Goal: Transaction & Acquisition: Purchase product/service

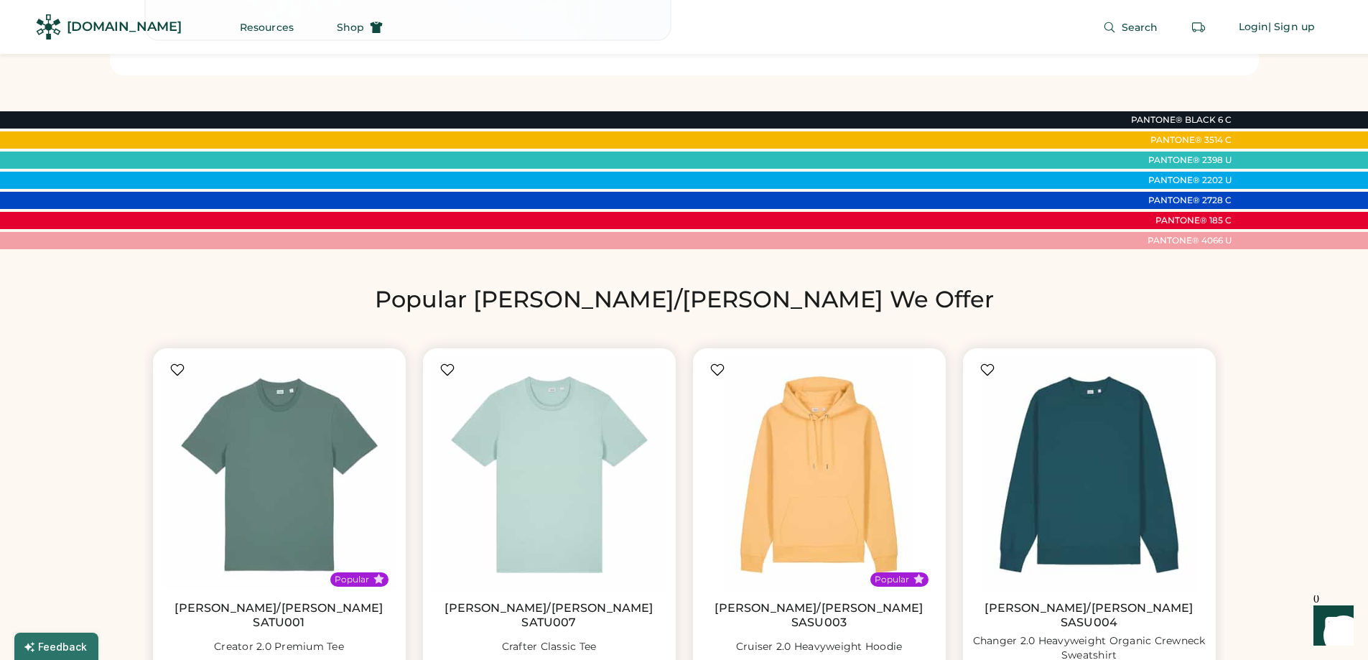
scroll to position [790, 0]
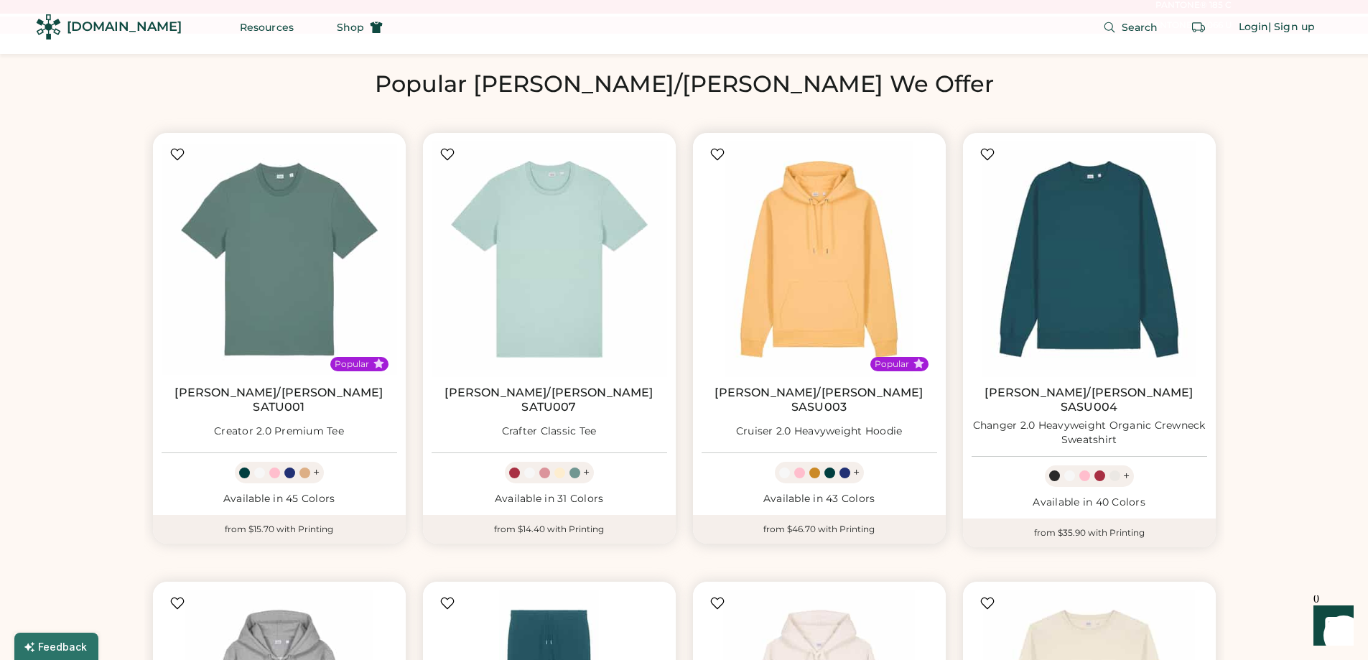
click at [857, 465] on div "+" at bounding box center [856, 473] width 6 height 16
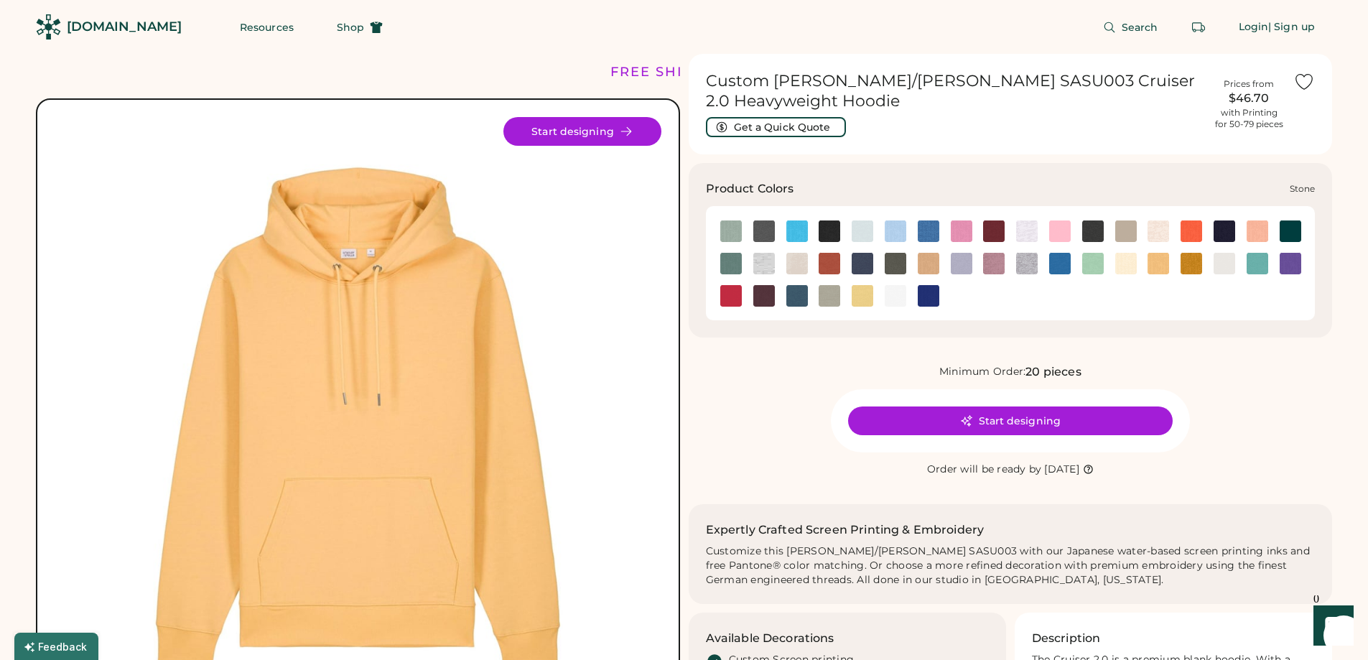
click at [831, 295] on img at bounding box center [830, 296] width 22 height 22
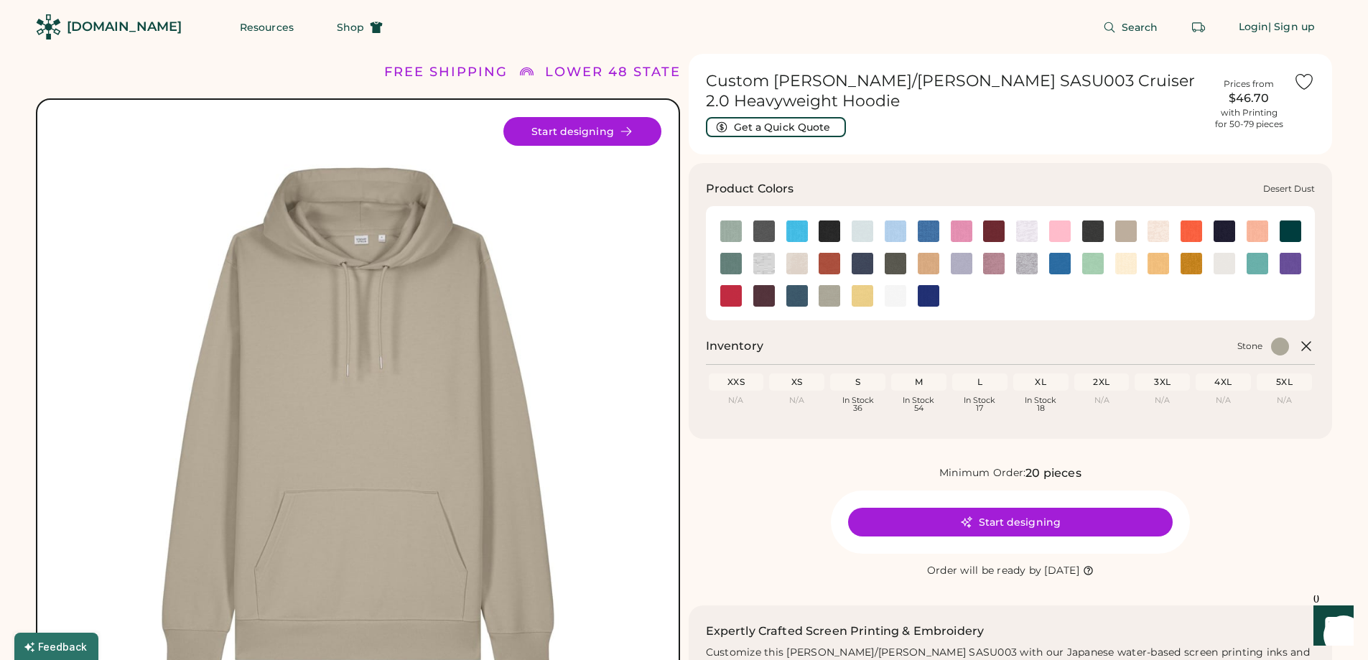
click at [1123, 231] on img at bounding box center [1127, 232] width 22 height 22
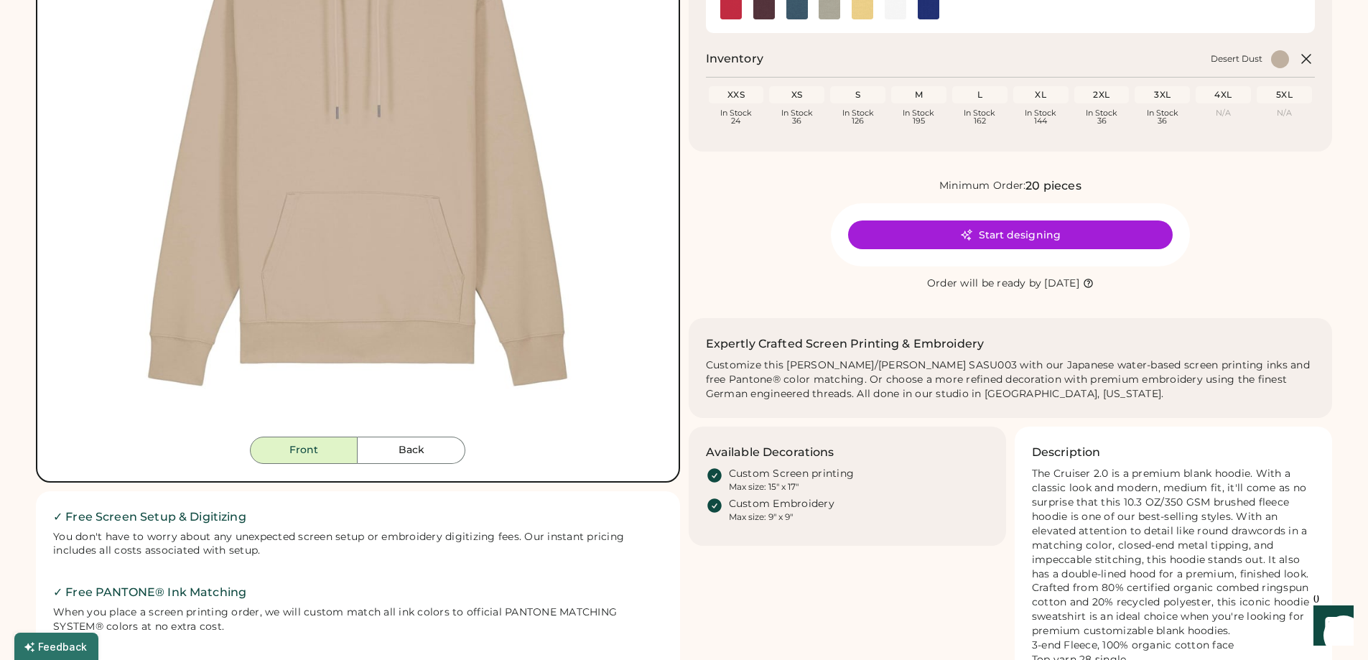
scroll to position [216, 0]
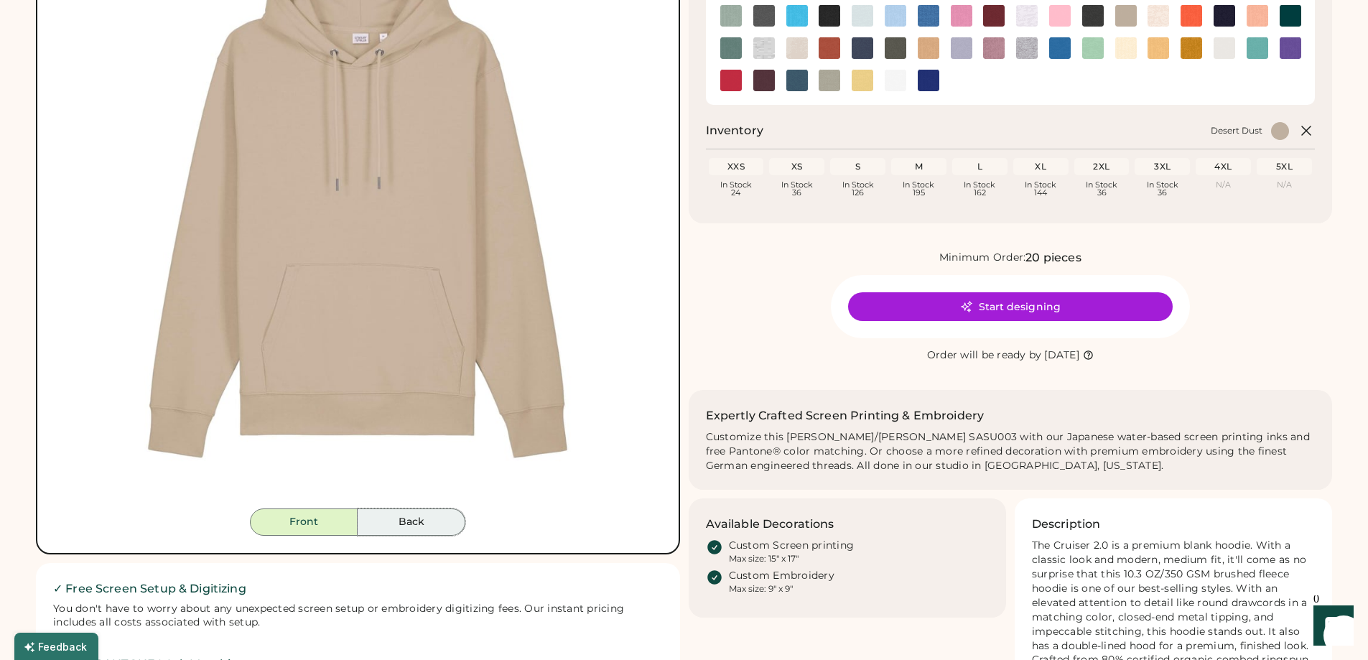
click at [415, 514] on button "Back" at bounding box center [412, 522] width 108 height 27
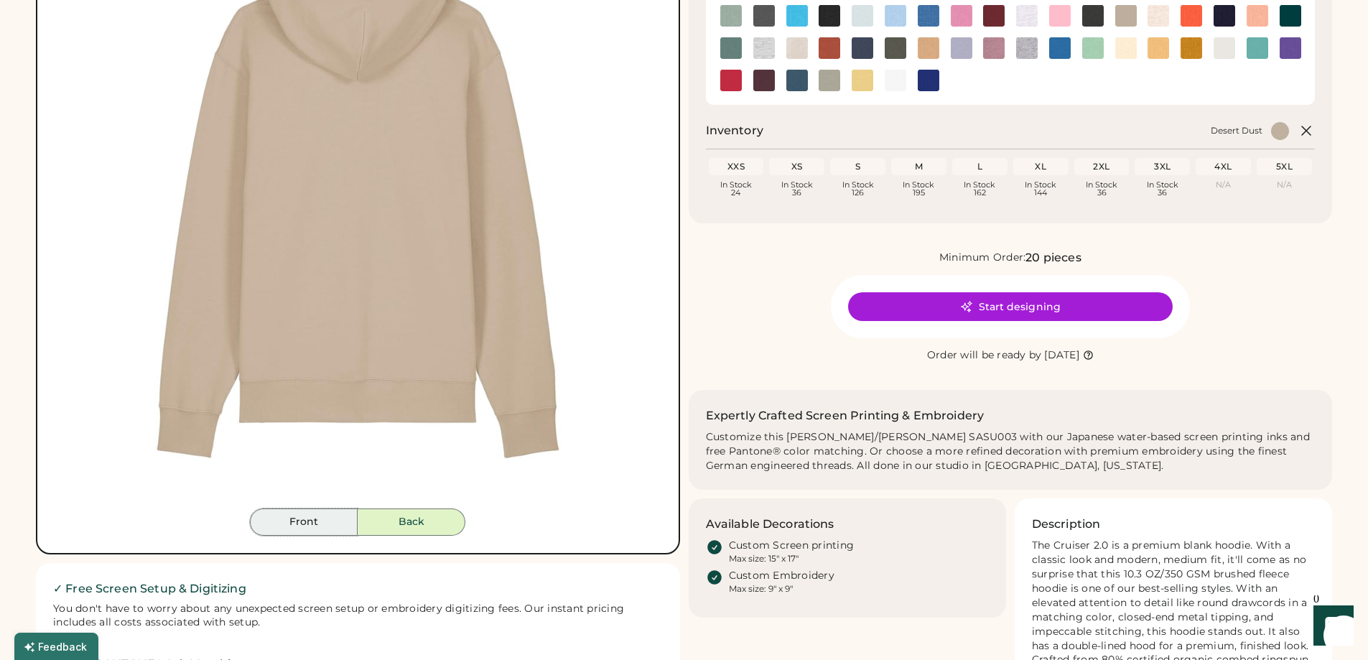
click at [306, 519] on button "Front" at bounding box center [304, 522] width 108 height 27
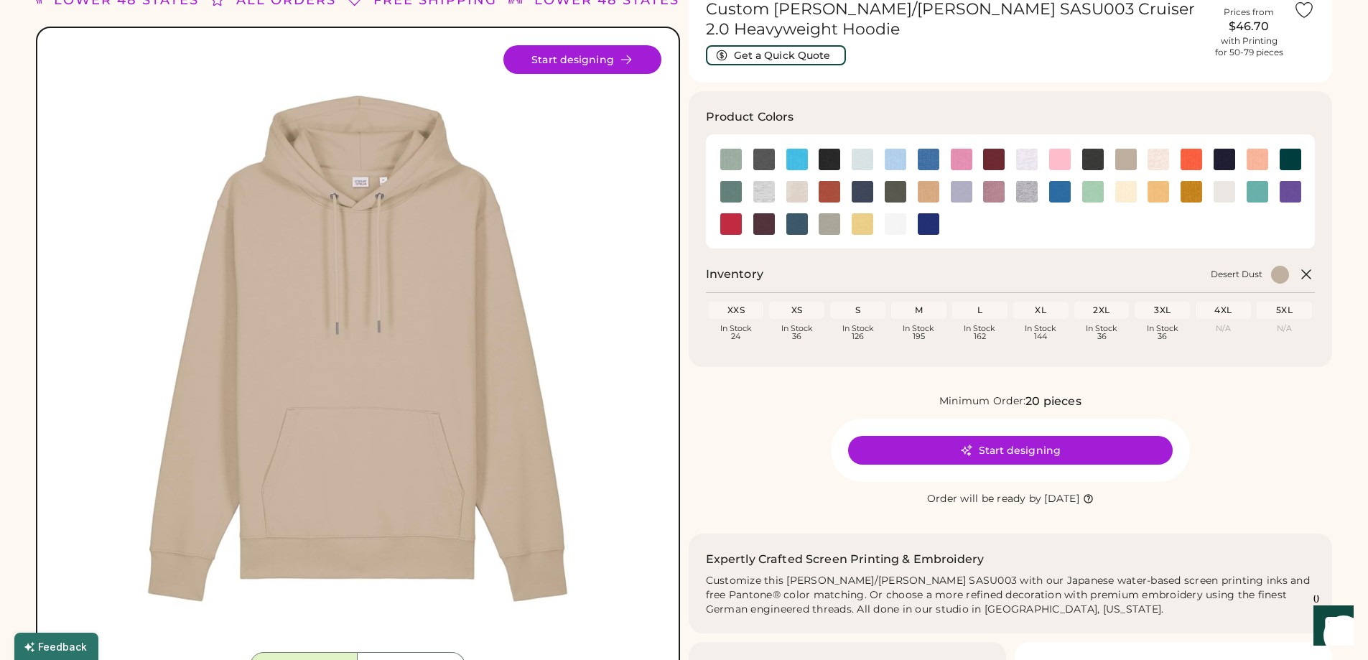
scroll to position [0, 0]
